Goal: Use online tool/utility: Utilize a website feature to perform a specific function

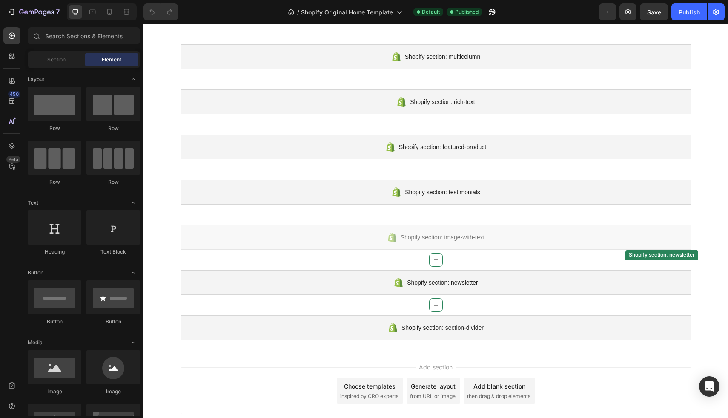
scroll to position [177, 0]
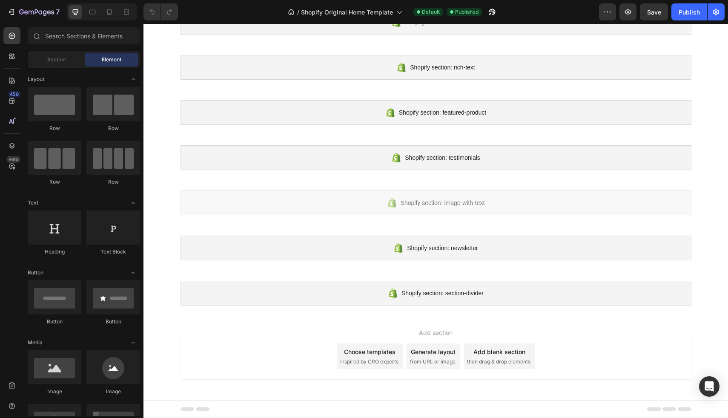
click at [447, 366] on div "Generate layout from URL or image" at bounding box center [434, 356] width 54 height 26
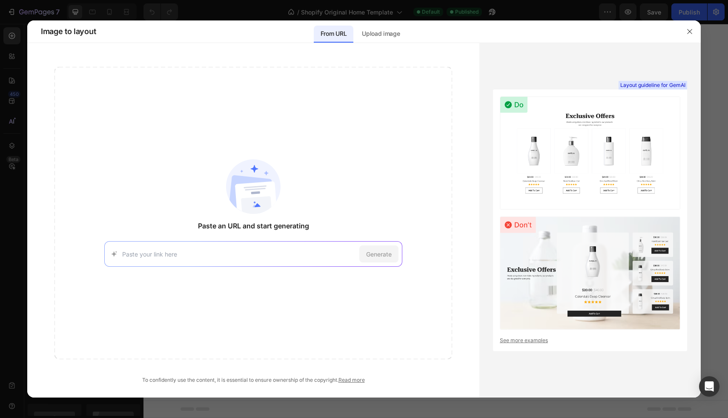
paste input "[URL][DOMAIN_NAME]"
type input "[URL][DOMAIN_NAME]"
click at [368, 256] on span "Generate" at bounding box center [379, 253] width 26 height 9
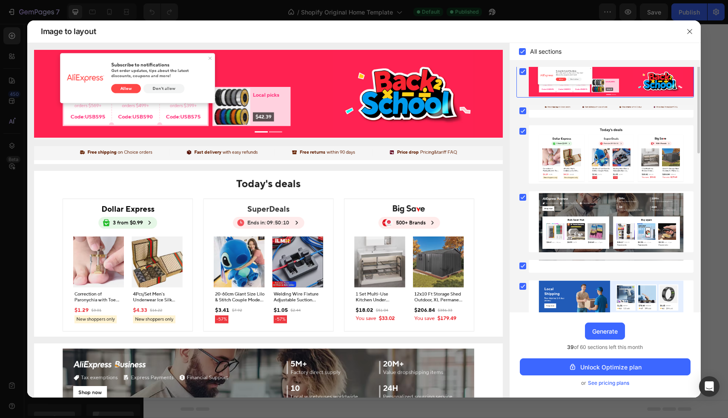
scroll to position [0, 0]
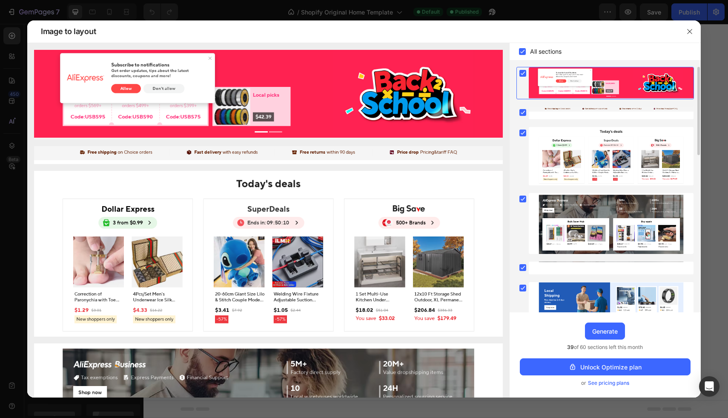
click at [523, 72] on rect at bounding box center [522, 73] width 7 height 7
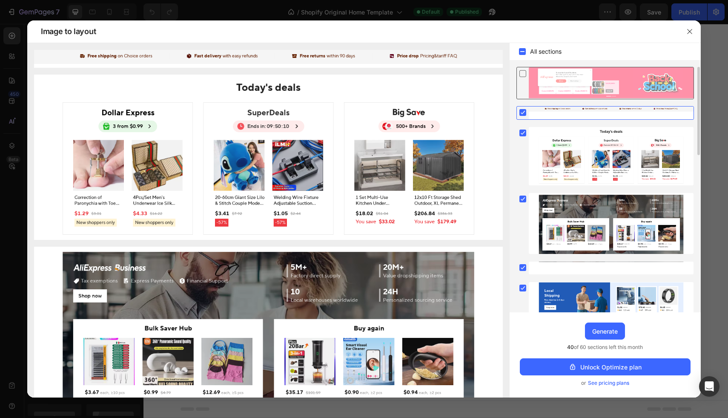
click at [523, 72] on icon at bounding box center [522, 73] width 9 height 9
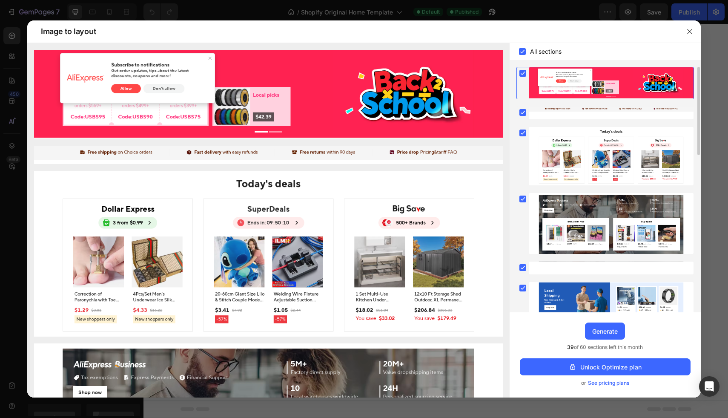
click at [523, 72] on rect at bounding box center [522, 73] width 7 height 7
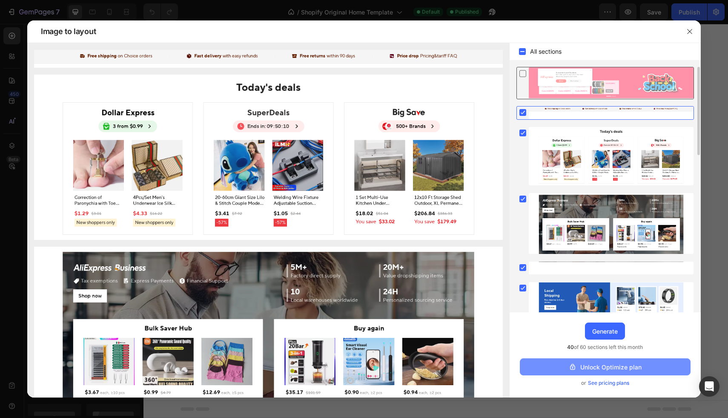
click at [584, 372] on button "Unlock Optimize plan" at bounding box center [605, 366] width 171 height 17
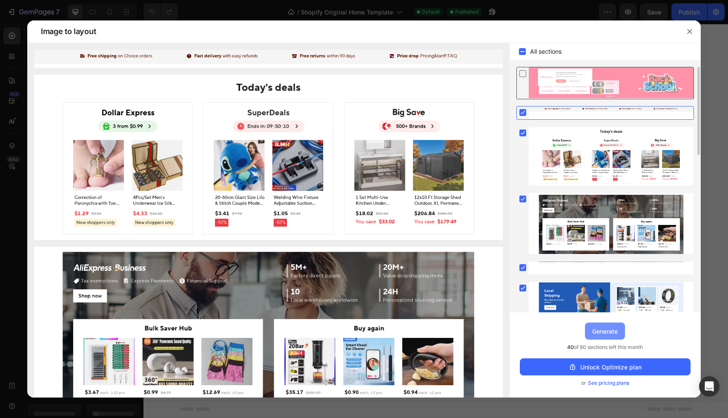
click at [607, 328] on div "Generate" at bounding box center [605, 331] width 26 height 9
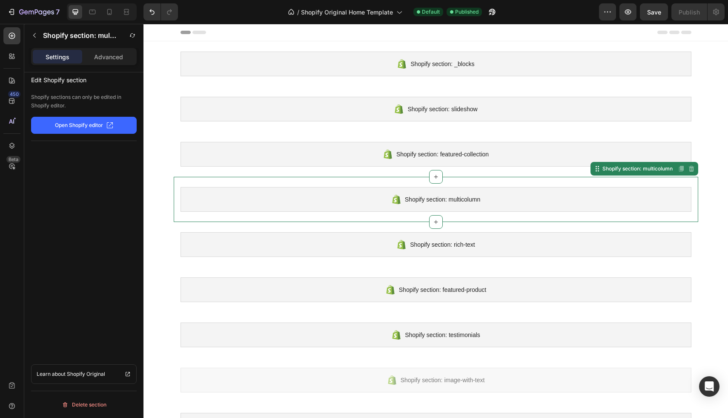
click at [563, 192] on div "Shopify section: multicolumn" at bounding box center [435, 199] width 511 height 25
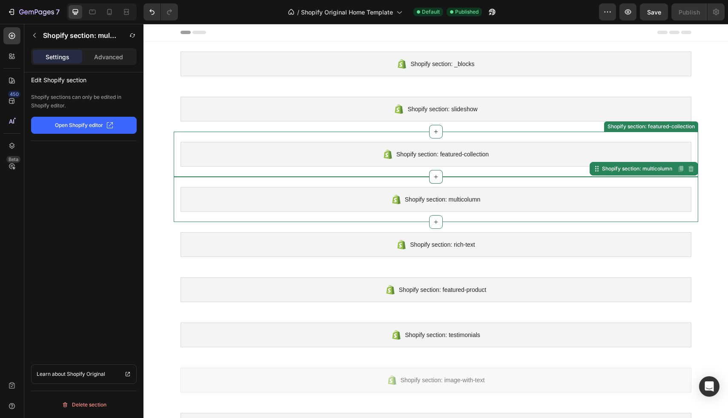
click at [552, 159] on div "Shopify section: featured-collection" at bounding box center [435, 154] width 511 height 25
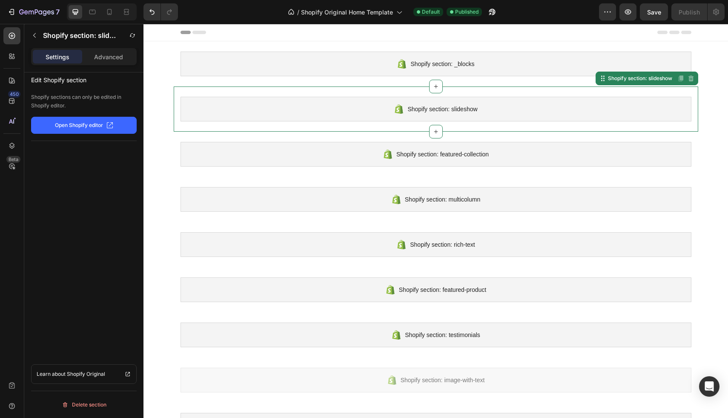
click at [536, 117] on div "Shopify section: slideshow" at bounding box center [435, 109] width 511 height 25
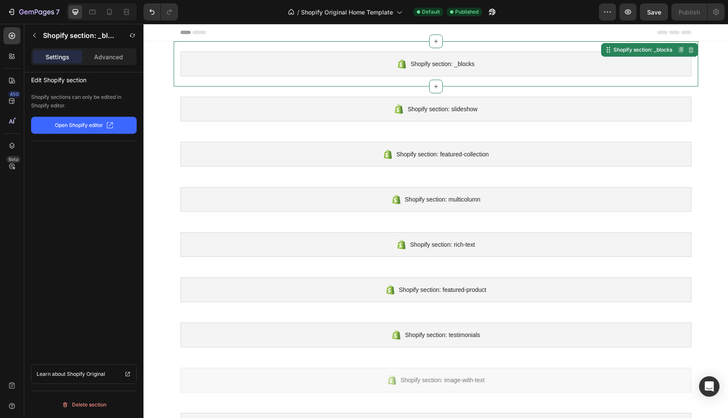
click at [524, 75] on div "Shopify section: _blocks" at bounding box center [435, 64] width 511 height 25
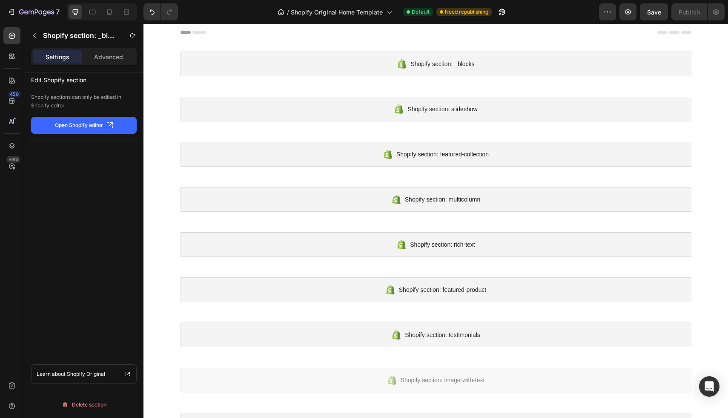
click at [101, 64] on div "Settings Advanced" at bounding box center [84, 56] width 106 height 17
click at [101, 60] on p "Advanced" at bounding box center [108, 56] width 29 height 9
click at [65, 59] on p "Settings" at bounding box center [58, 56] width 24 height 9
click at [72, 12] on icon at bounding box center [75, 12] width 9 height 9
click at [195, 32] on icon at bounding box center [199, 32] width 14 height 3
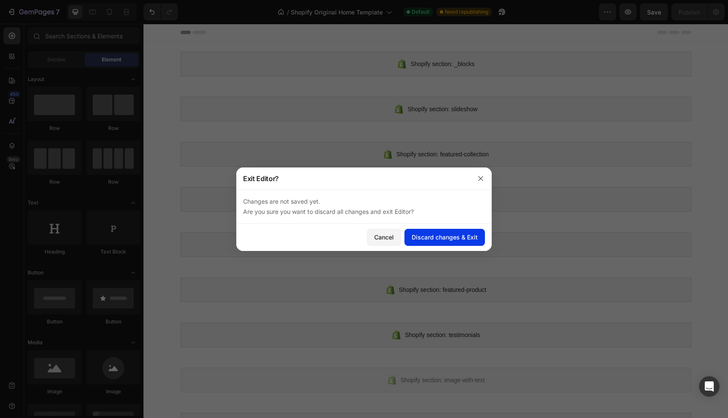
click at [430, 236] on div "Discard changes & Exit" at bounding box center [445, 236] width 66 height 9
